Goal: Information Seeking & Learning: Learn about a topic

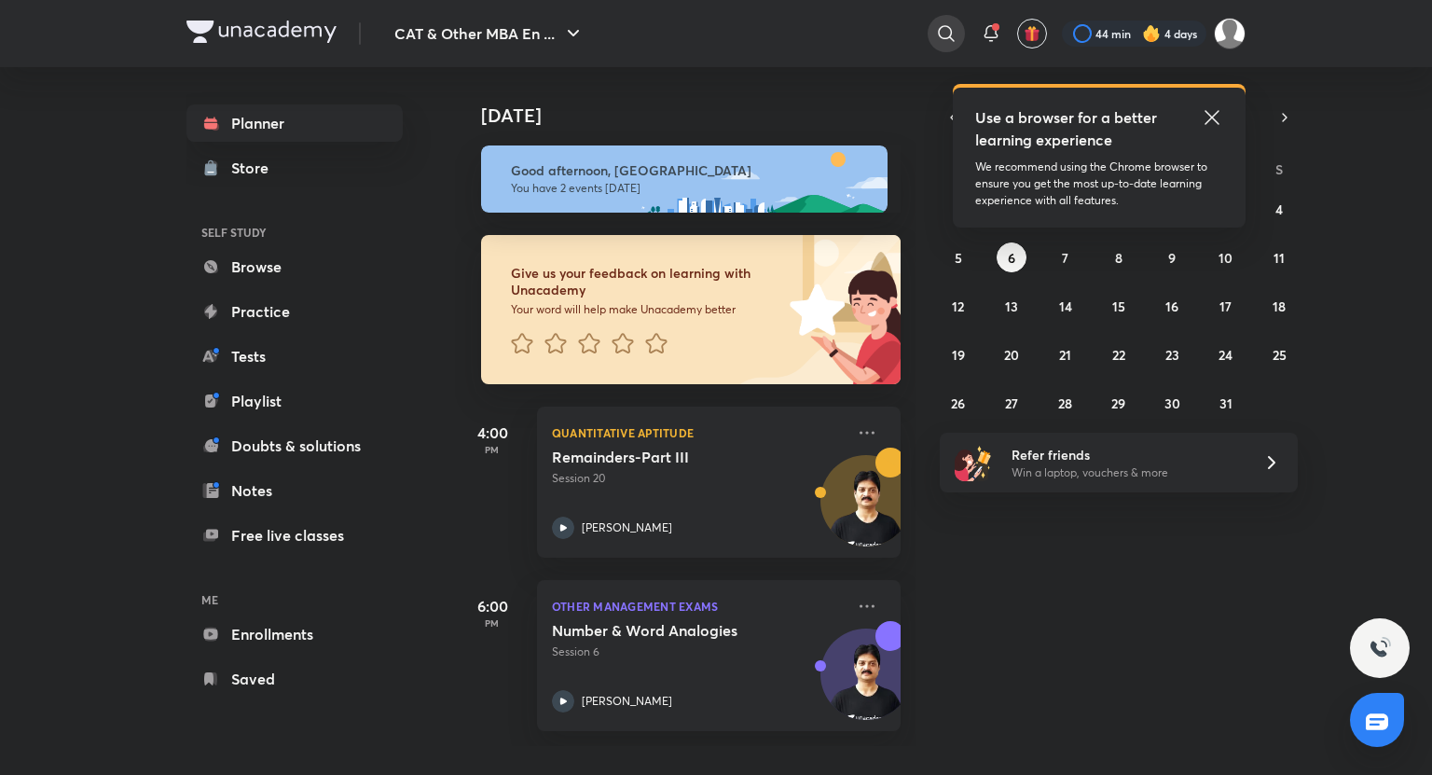
click at [949, 30] on icon at bounding box center [946, 33] width 16 height 16
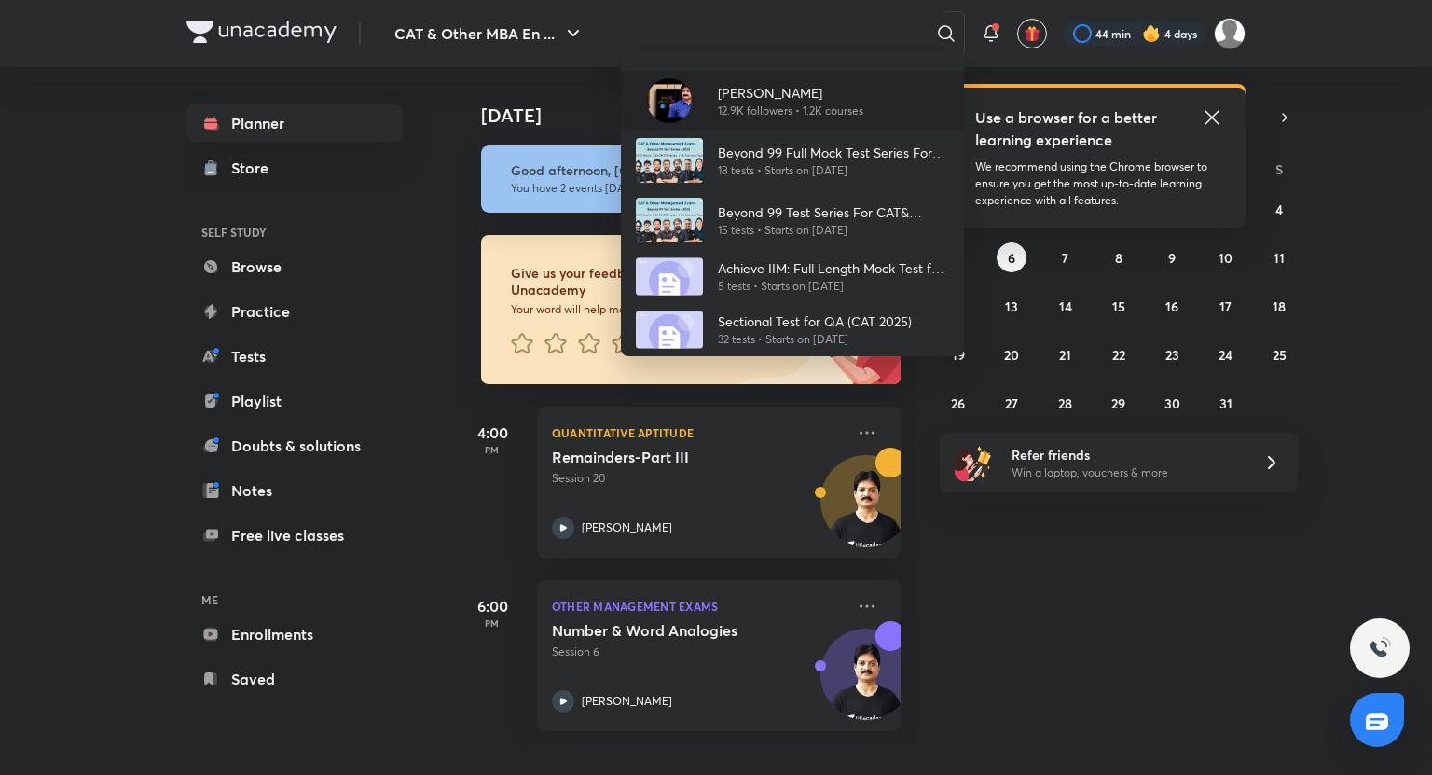
click at [848, 104] on p "12.9K followers • 1.2K courses" at bounding box center [790, 111] width 145 height 17
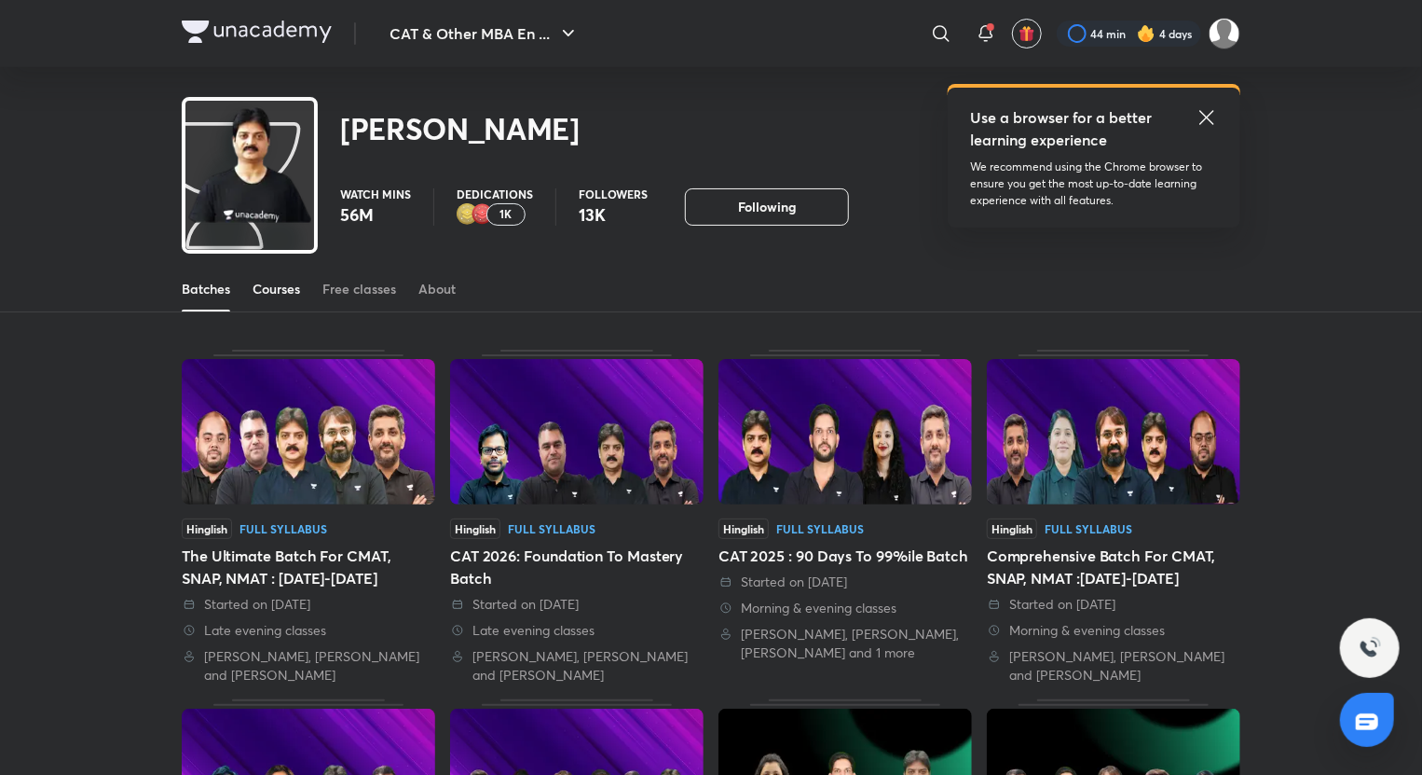
click at [279, 298] on link "Courses" at bounding box center [277, 289] width 48 height 45
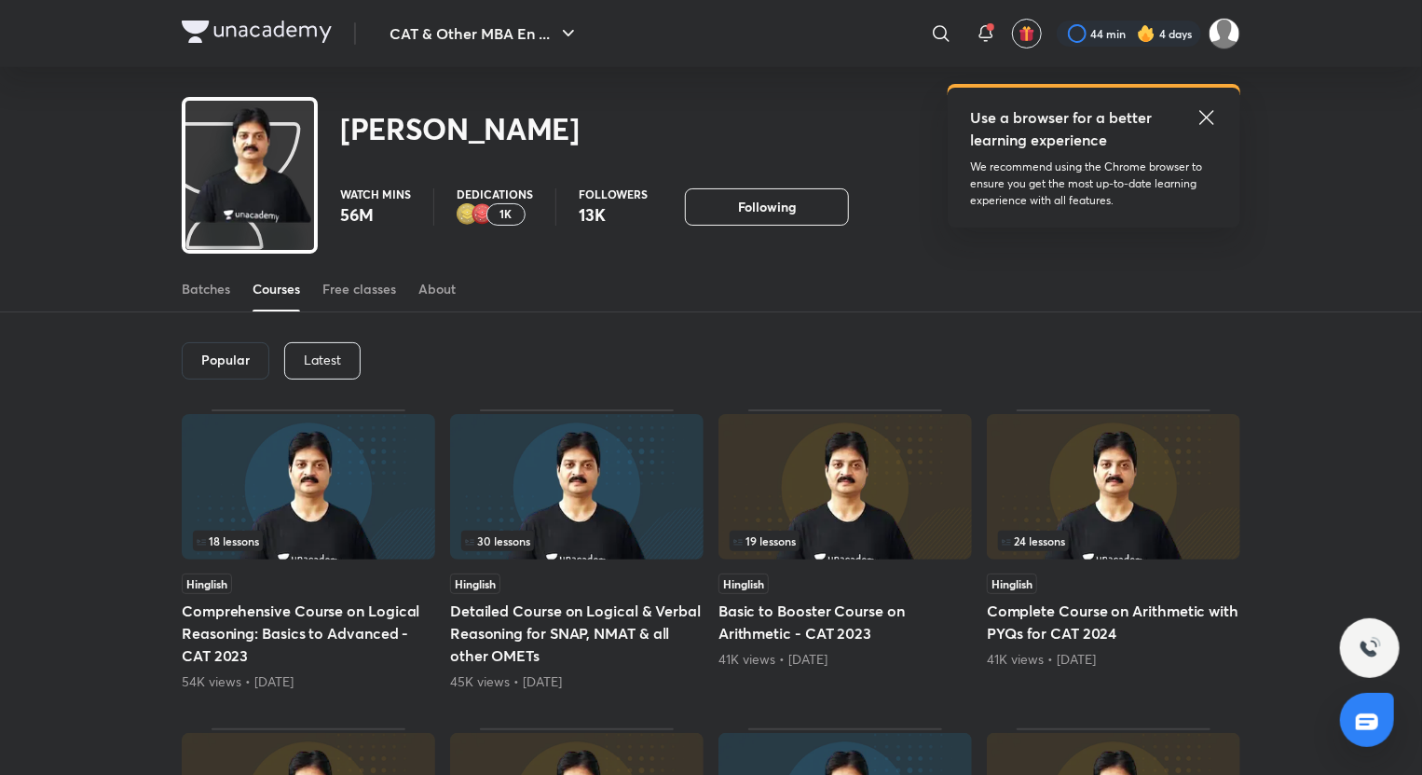
click at [331, 365] on p "Latest" at bounding box center [322, 359] width 37 height 15
